Goal: Information Seeking & Learning: Learn about a topic

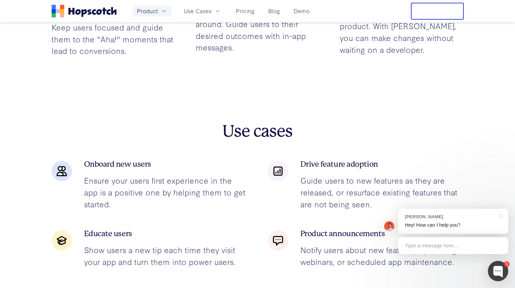
scroll to position [882, 0]
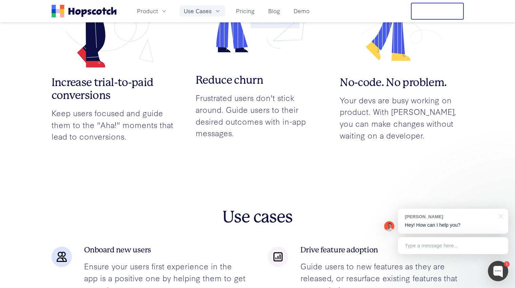
click at [198, 15] on span "Use Cases" at bounding box center [198, 11] width 28 height 8
click at [237, 9] on link "Pricing" at bounding box center [245, 10] width 24 height 11
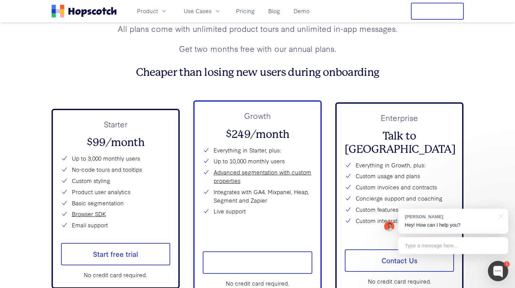
scroll to position [2448, 0]
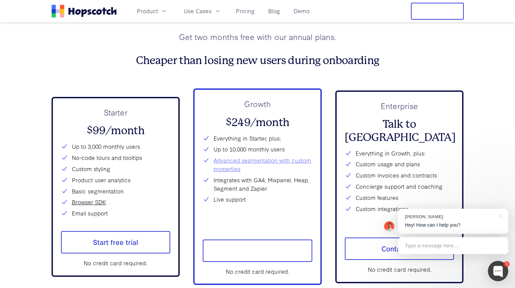
click at [231, 173] on link "Advanced segmentation with custom properties" at bounding box center [263, 164] width 99 height 17
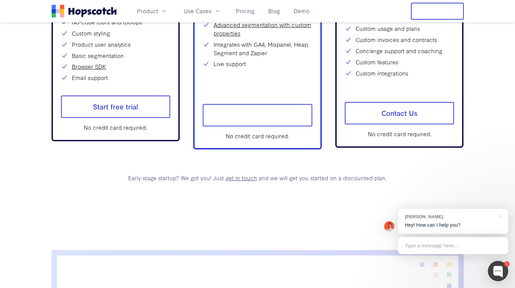
scroll to position [2481, 0]
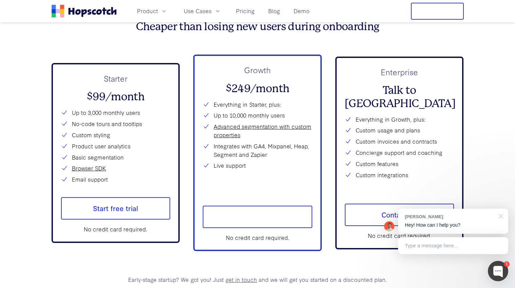
click at [503, 217] on div at bounding box center [499, 216] width 17 height 14
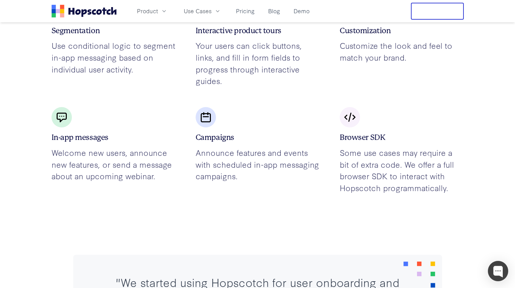
scroll to position [1430, 0]
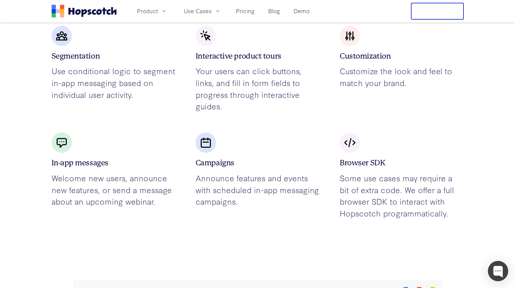
click at [176, 12] on div "Product Use Cases Pricing Blog Demo" at bounding box center [222, 10] width 179 height 11
click at [168, 13] on button "Product" at bounding box center [152, 10] width 39 height 11
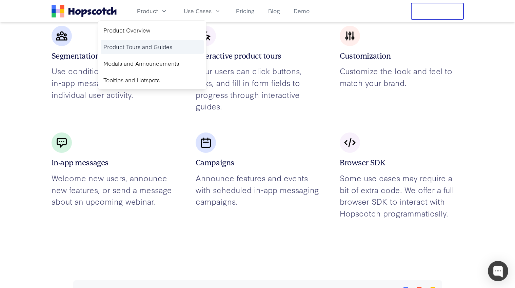
click at [156, 51] on link "Product Tours and Guides" at bounding box center [152, 47] width 103 height 14
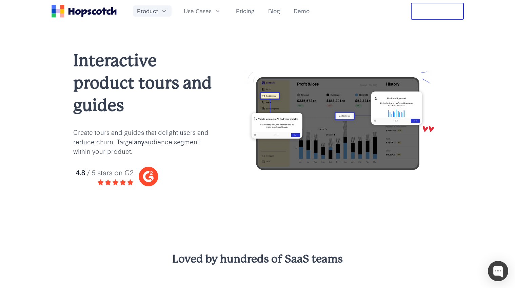
click at [161, 10] on icon "button" at bounding box center [164, 11] width 7 height 7
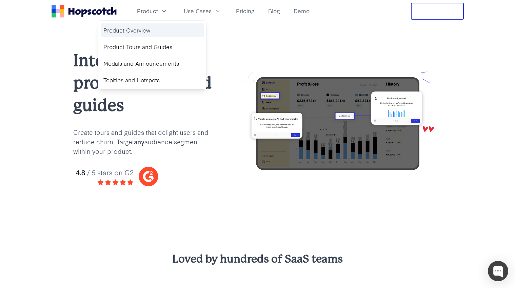
click at [145, 29] on link "Product Overview" at bounding box center [152, 30] width 103 height 14
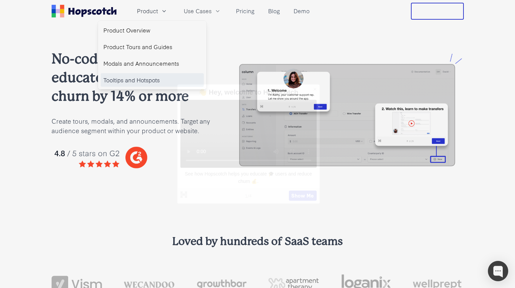
click at [143, 83] on link "Tooltips and Hotspots" at bounding box center [152, 80] width 103 height 14
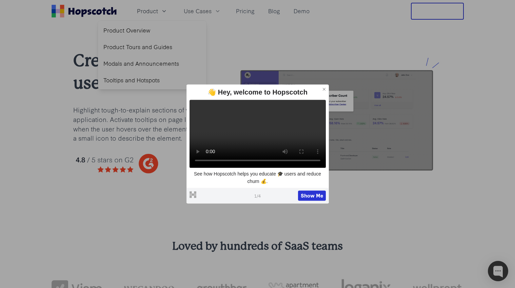
click at [324, 87] on icon at bounding box center [324, 89] width 5 height 5
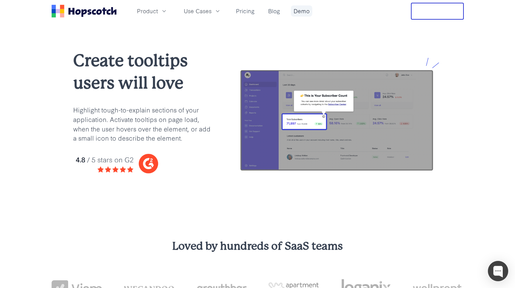
click at [305, 11] on link "Demo" at bounding box center [301, 10] width 21 height 11
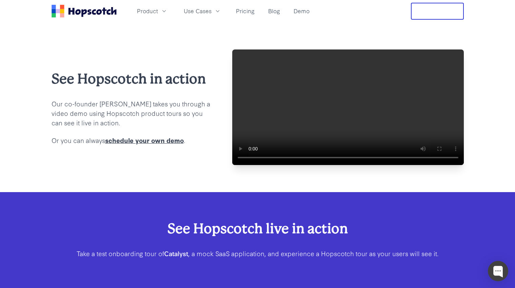
click at [329, 142] on video at bounding box center [348, 108] width 232 height 116
